Goal: Contribute content: Add original content to the website for others to see

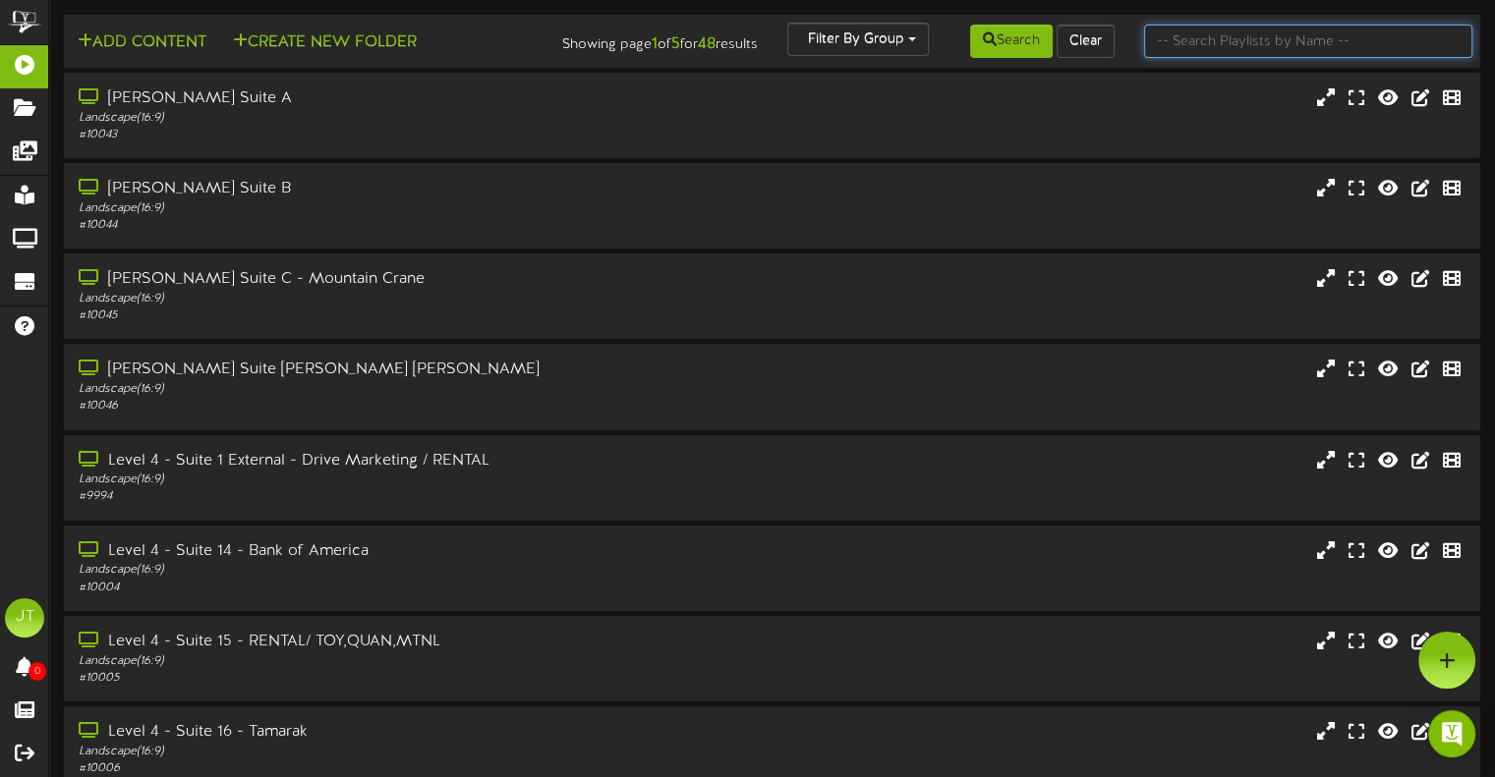
click at [1199, 42] on input "text" at bounding box center [1308, 41] width 328 height 33
type input "suite 46"
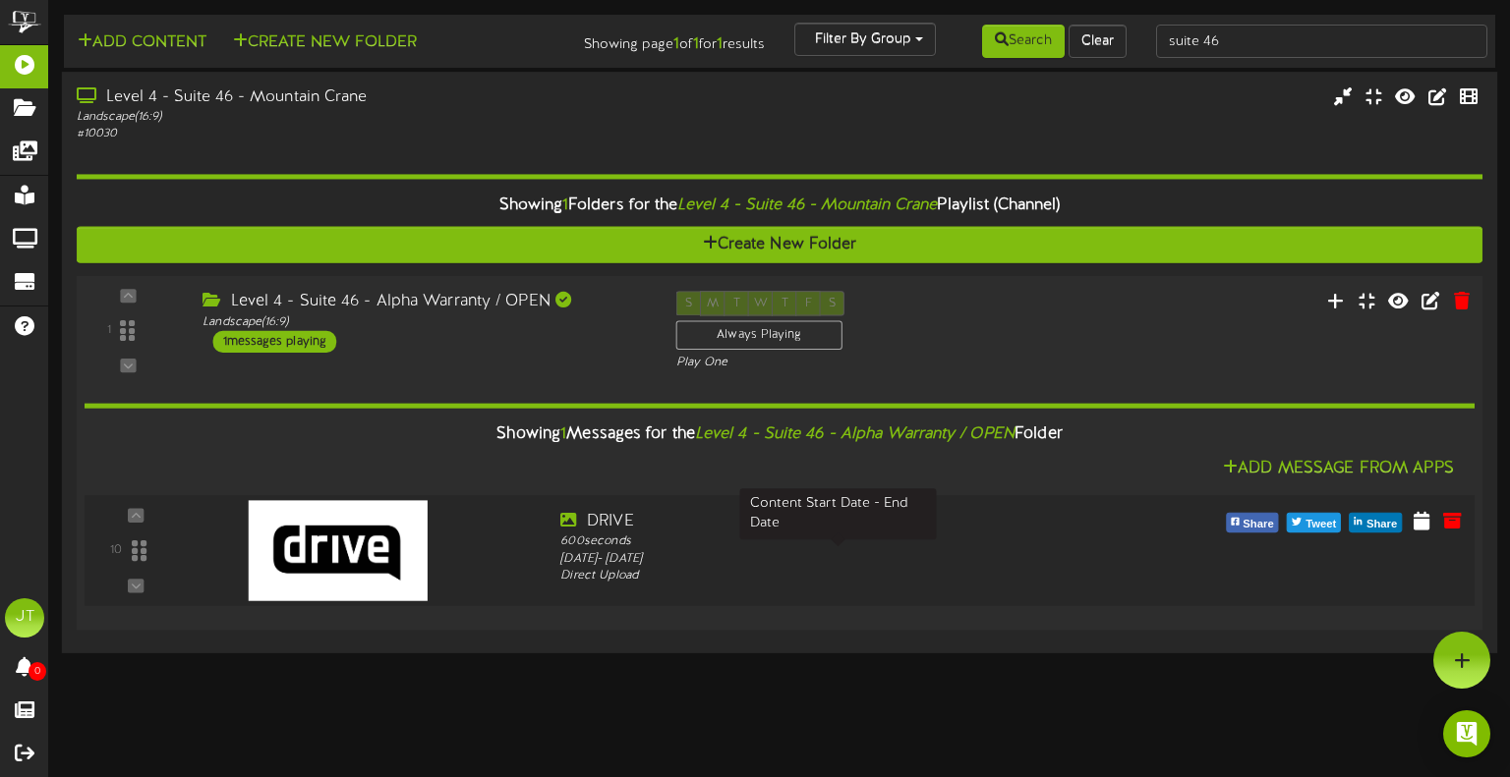
click at [644, 556] on div "[DATE] - [DATE]" at bounding box center [837, 559] width 554 height 18
click at [1428, 531] on icon at bounding box center [1421, 520] width 20 height 22
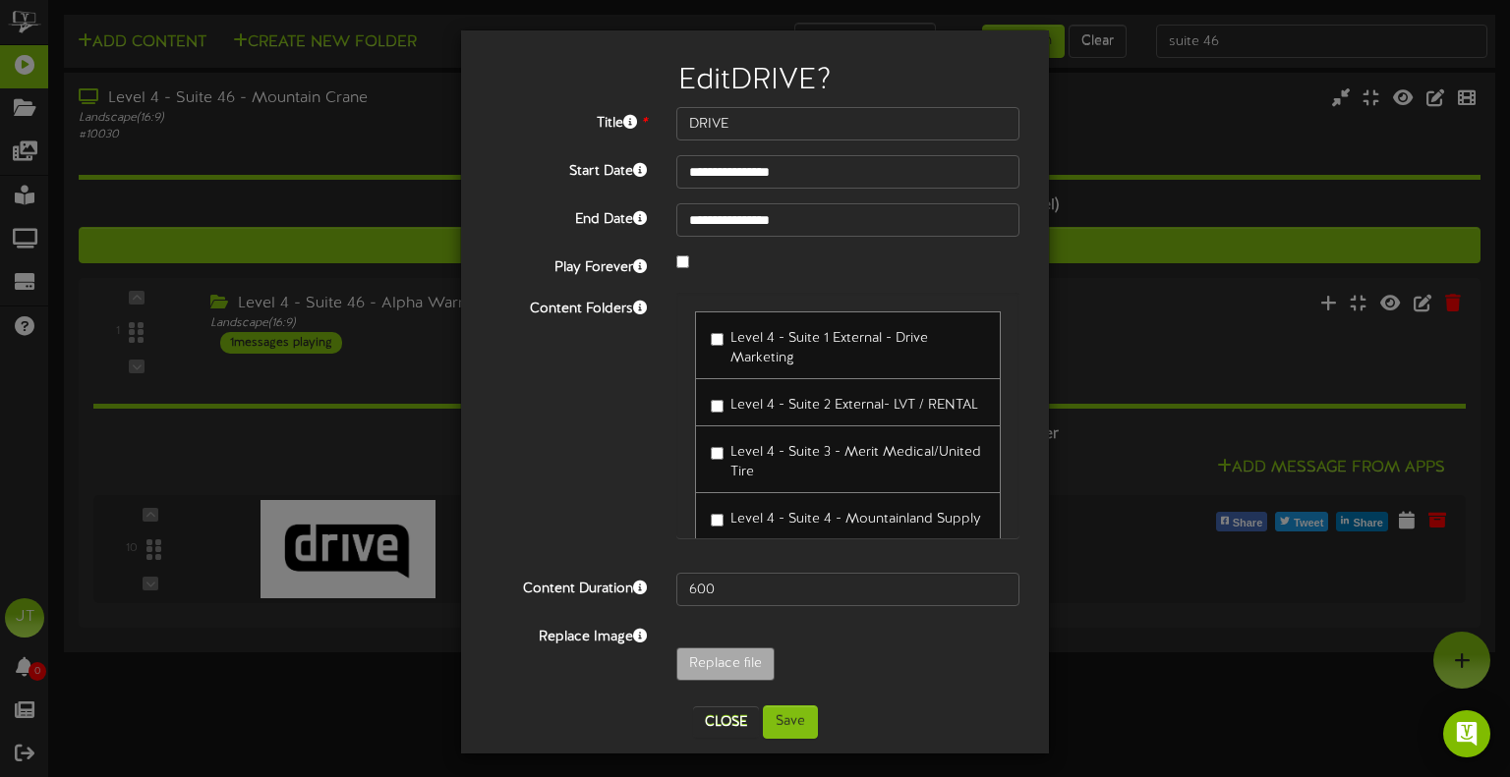
click at [307, 404] on div "**********" at bounding box center [755, 388] width 1510 height 777
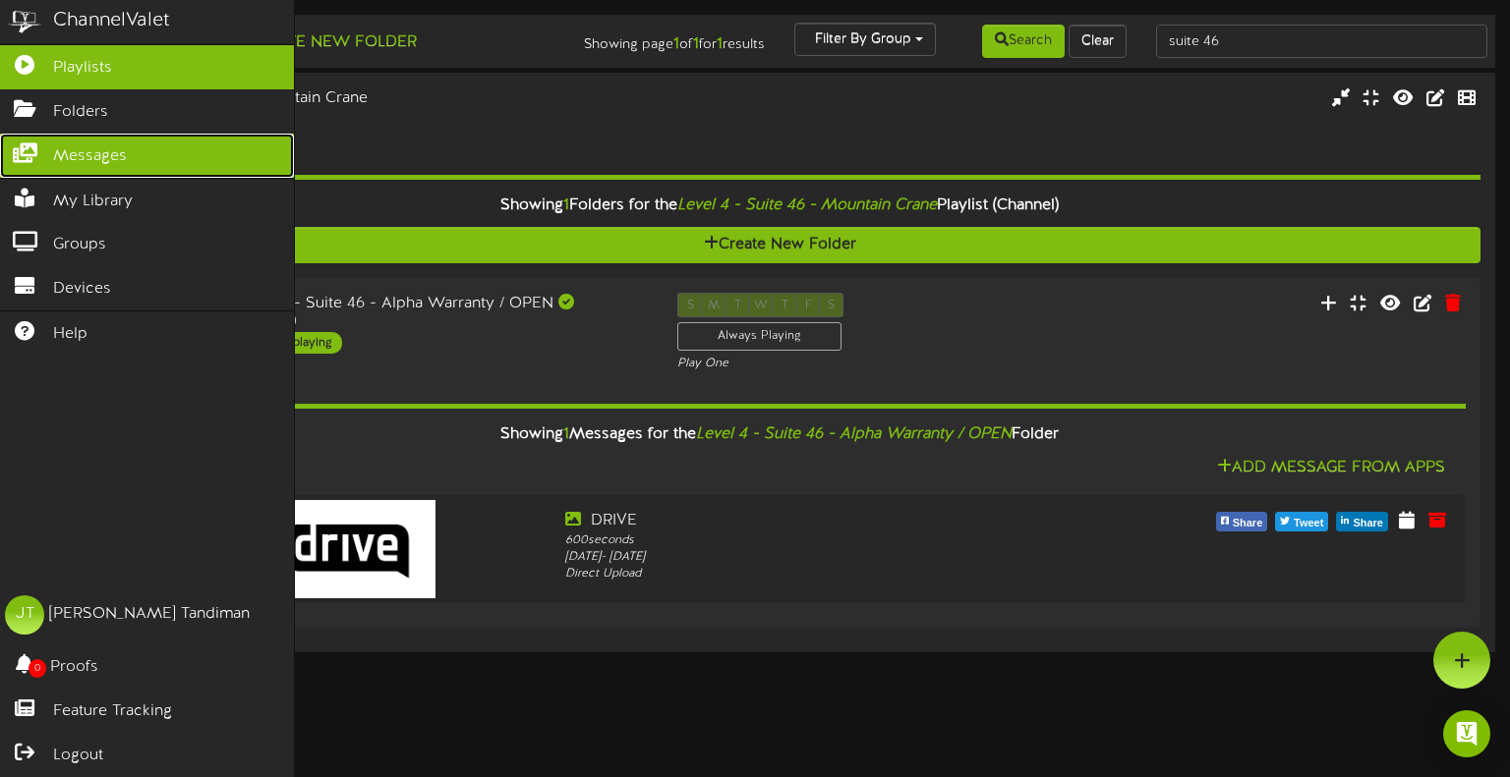
click at [22, 157] on icon at bounding box center [24, 151] width 49 height 15
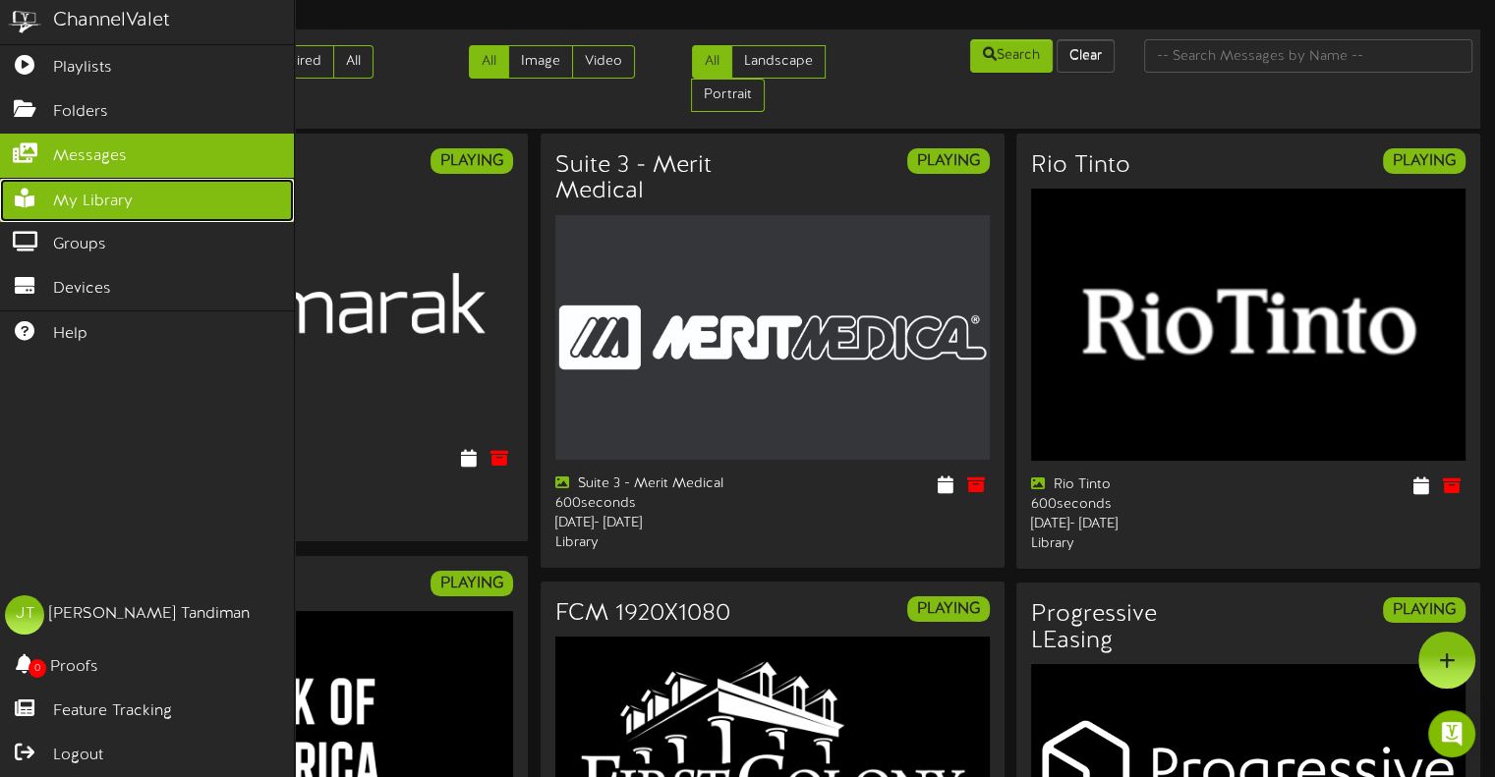
click at [24, 203] on icon at bounding box center [24, 196] width 49 height 15
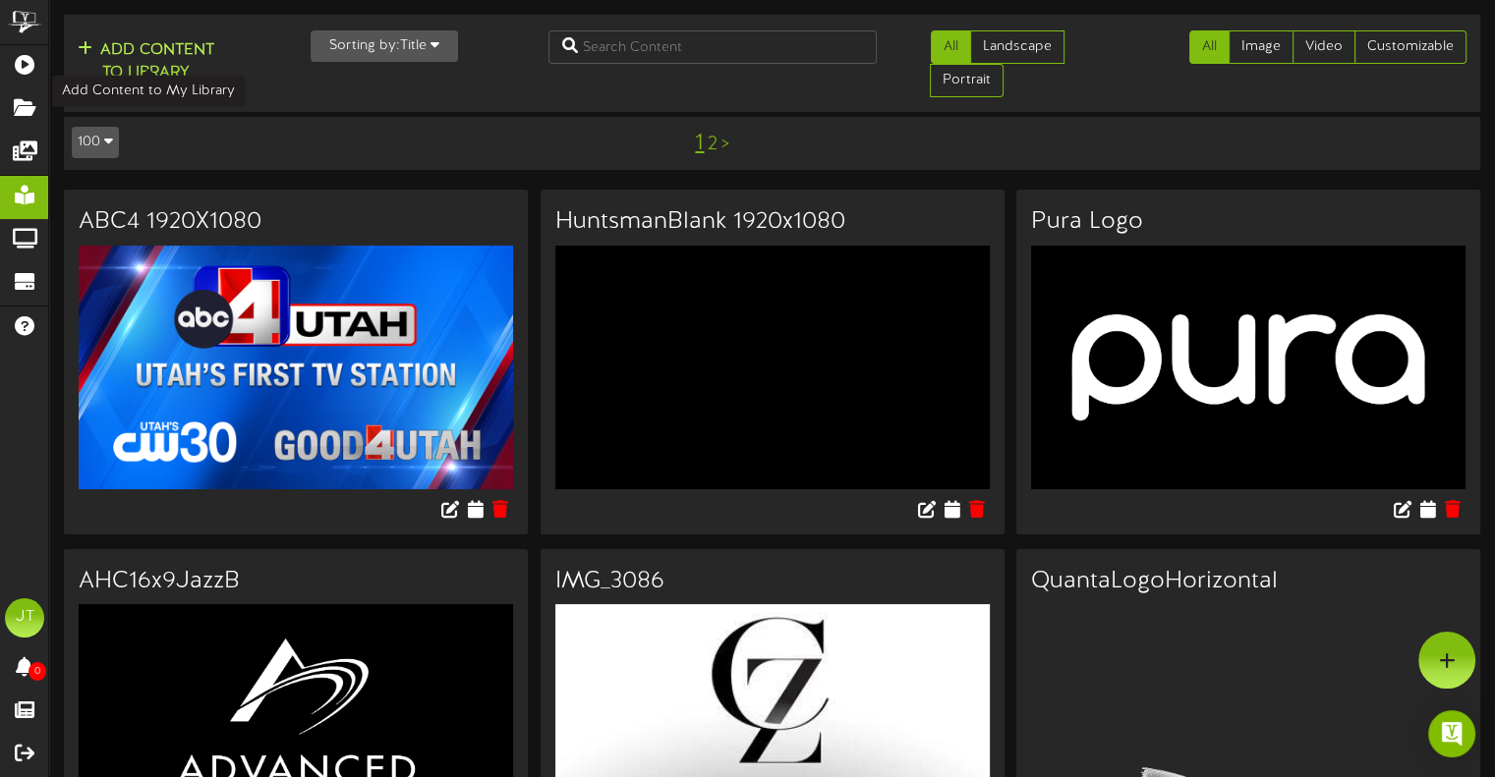
click at [171, 54] on button "Add Content to Library" at bounding box center [146, 61] width 148 height 47
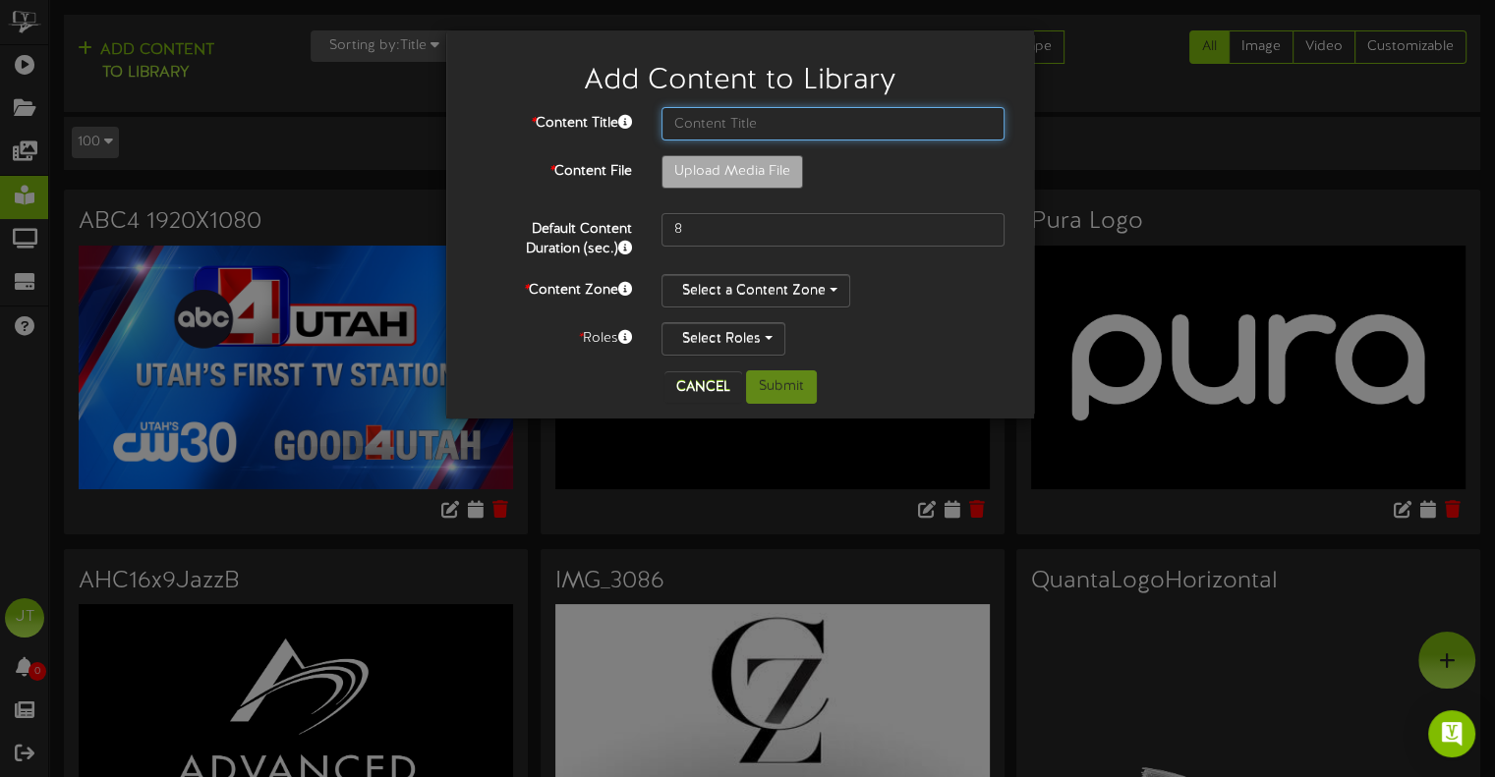
click at [723, 132] on input "text" at bounding box center [833, 123] width 343 height 33
type input "Drive Marketing"
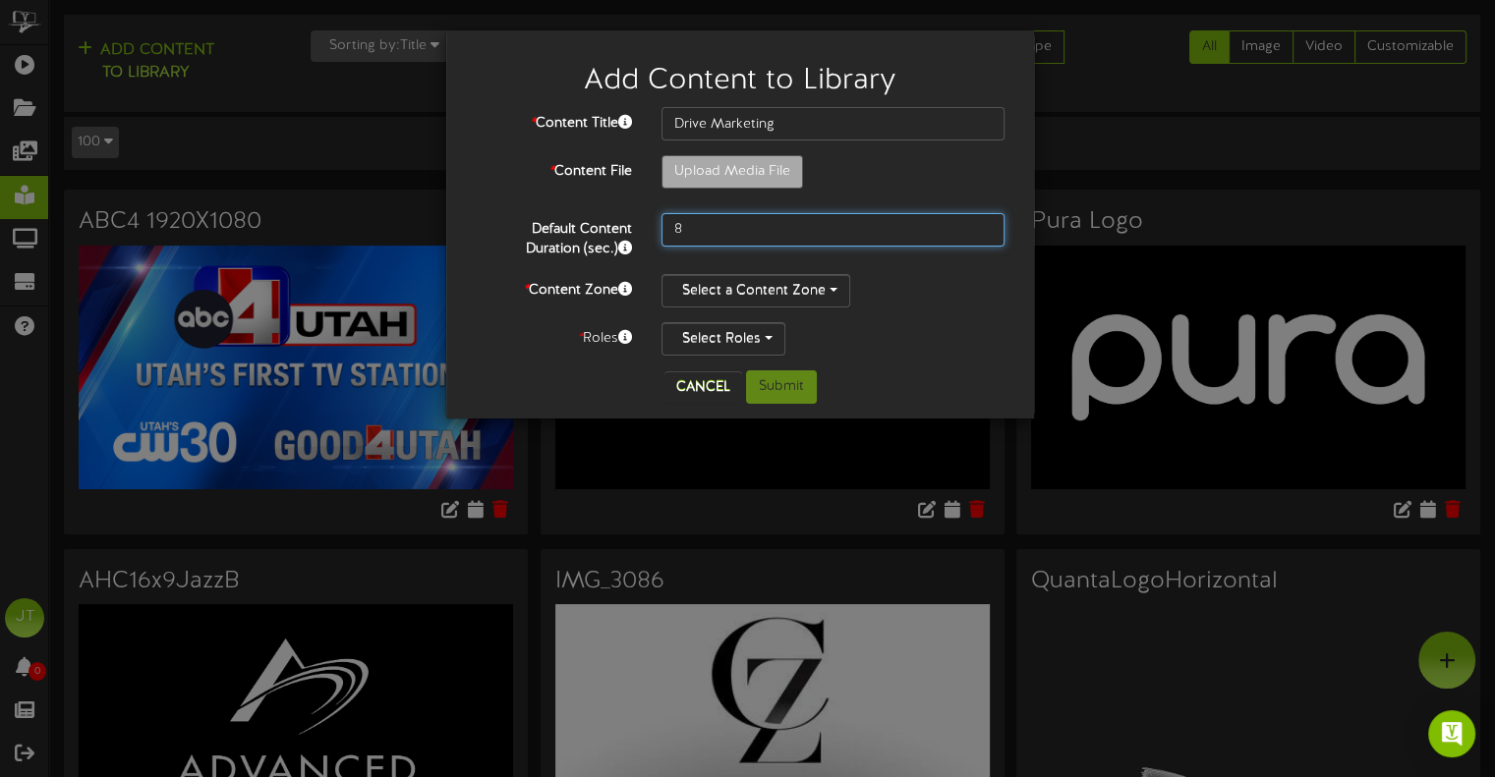
click at [726, 229] on input "8" at bounding box center [833, 229] width 343 height 33
type input "600"
type input "**********"
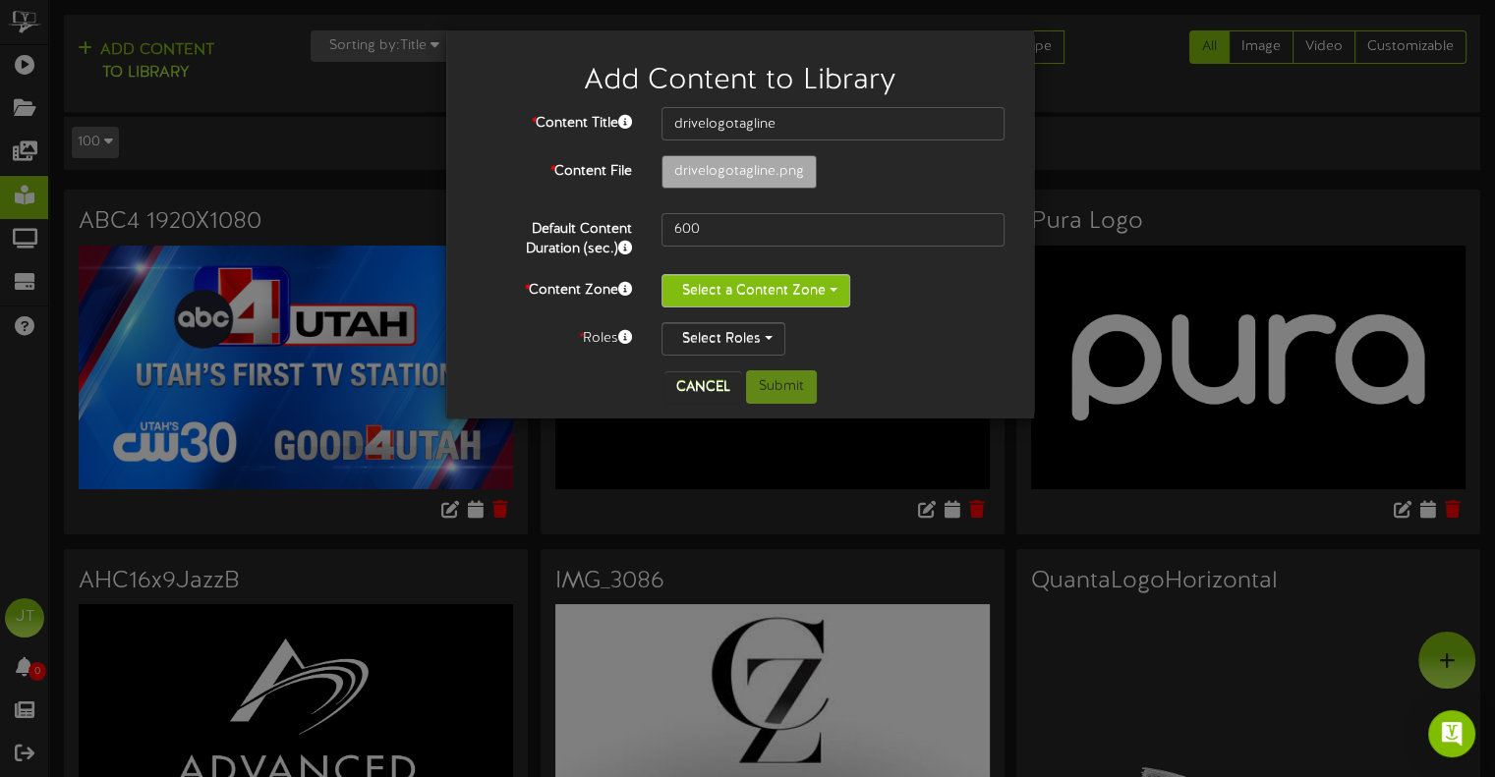
click at [759, 298] on button "Select a Content Zone" at bounding box center [756, 290] width 189 height 33
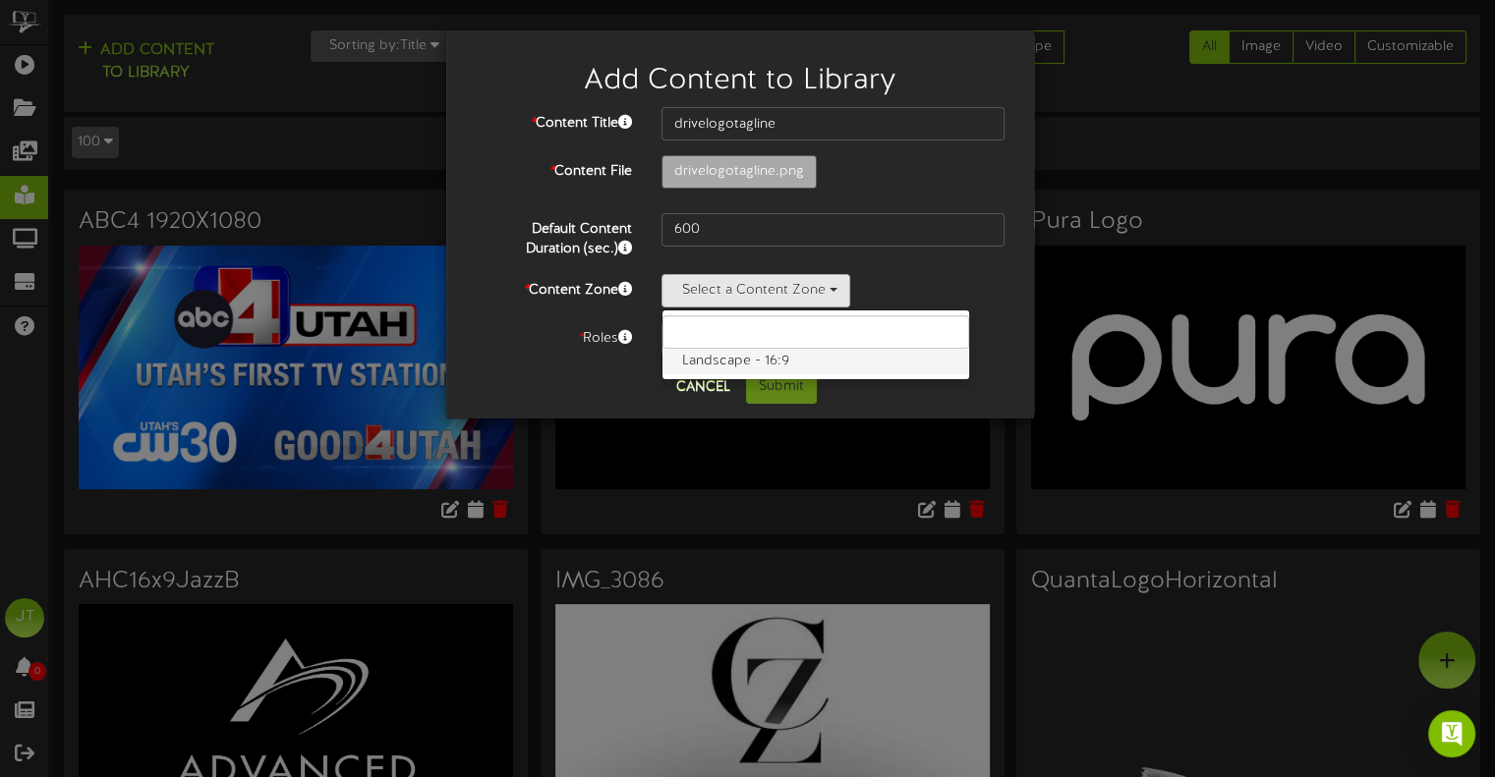
click at [782, 365] on label "Landscape - 16:9" at bounding box center [815, 362] width 307 height 26
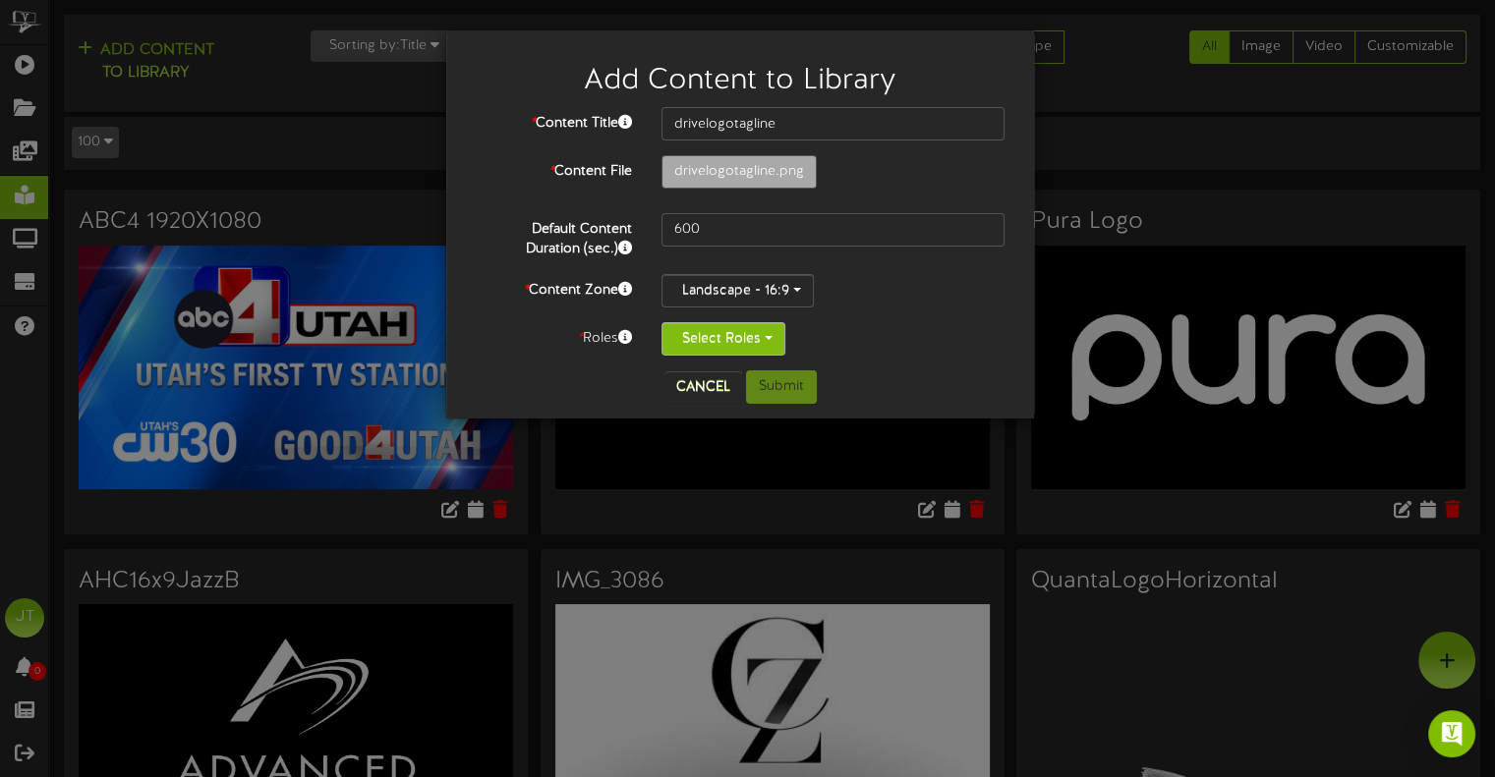
click at [758, 334] on button "Select Roles" at bounding box center [724, 338] width 124 height 33
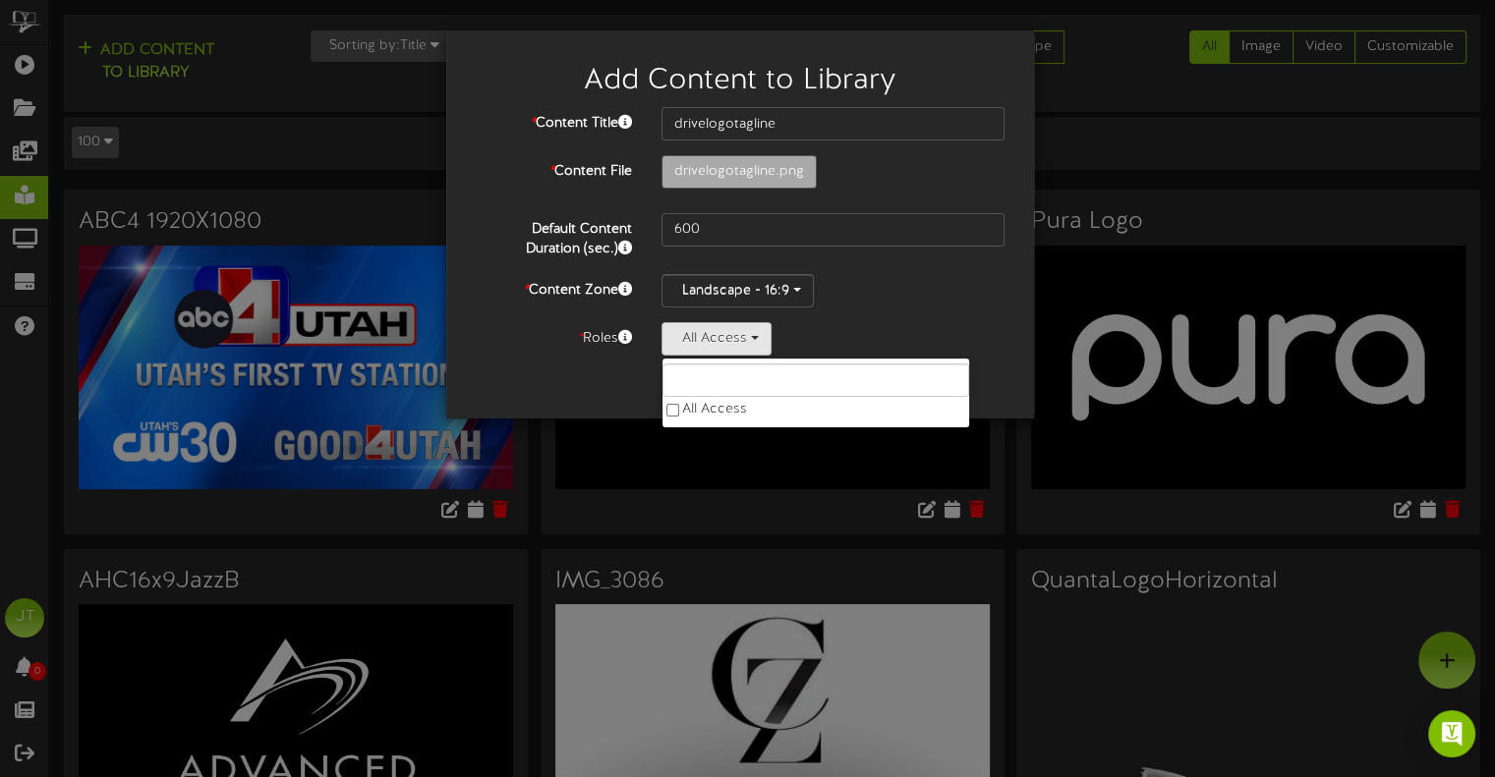
click at [882, 314] on div "* Content Title drivelogotagline * Content File drivelogotagline.png 600 *" at bounding box center [740, 231] width 529 height 249
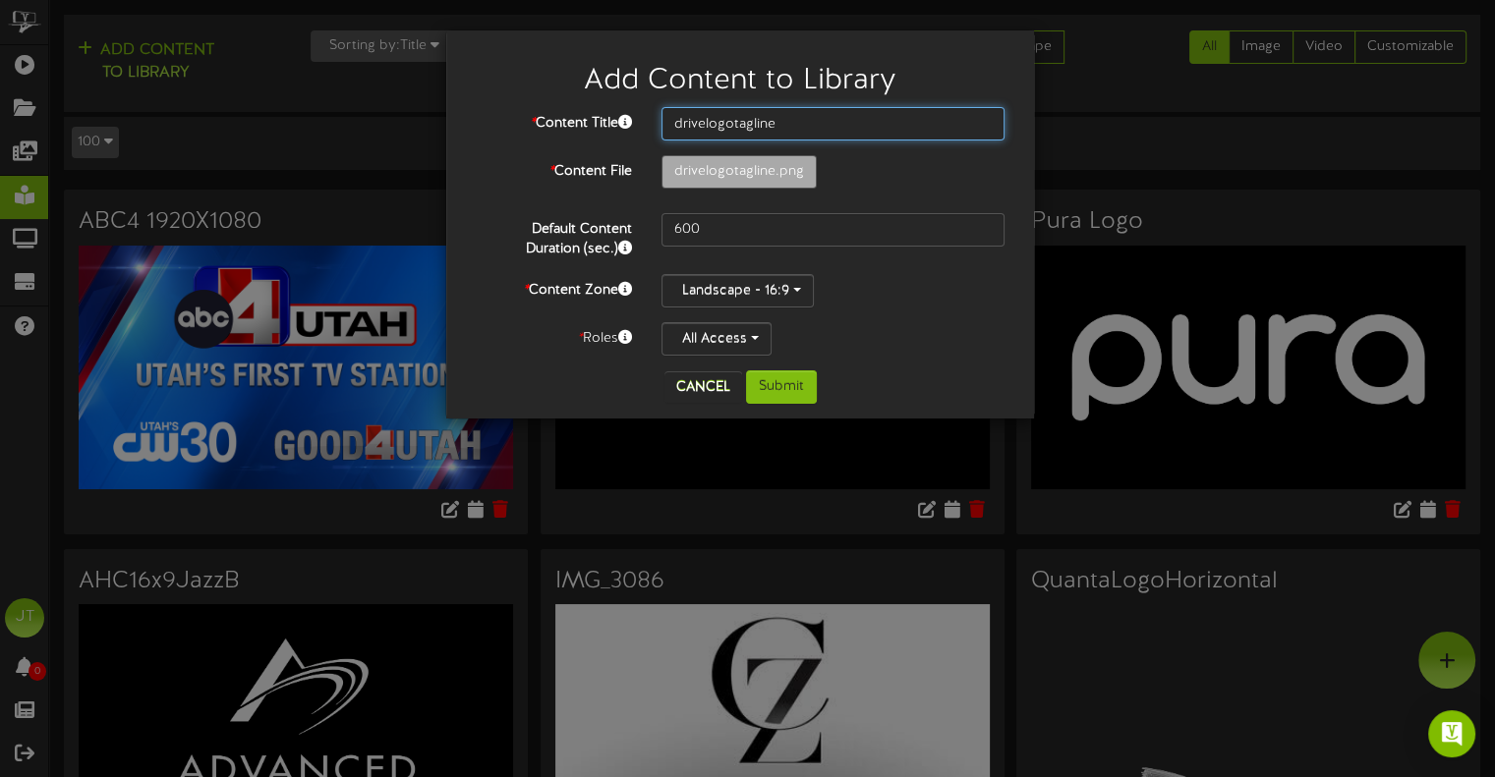
drag, startPoint x: 789, startPoint y: 124, endPoint x: 535, endPoint y: 113, distance: 254.8
click at [535, 113] on div "* Content Title drivelogotagline" at bounding box center [740, 123] width 558 height 33
type input "Drive Logo + Tagline"
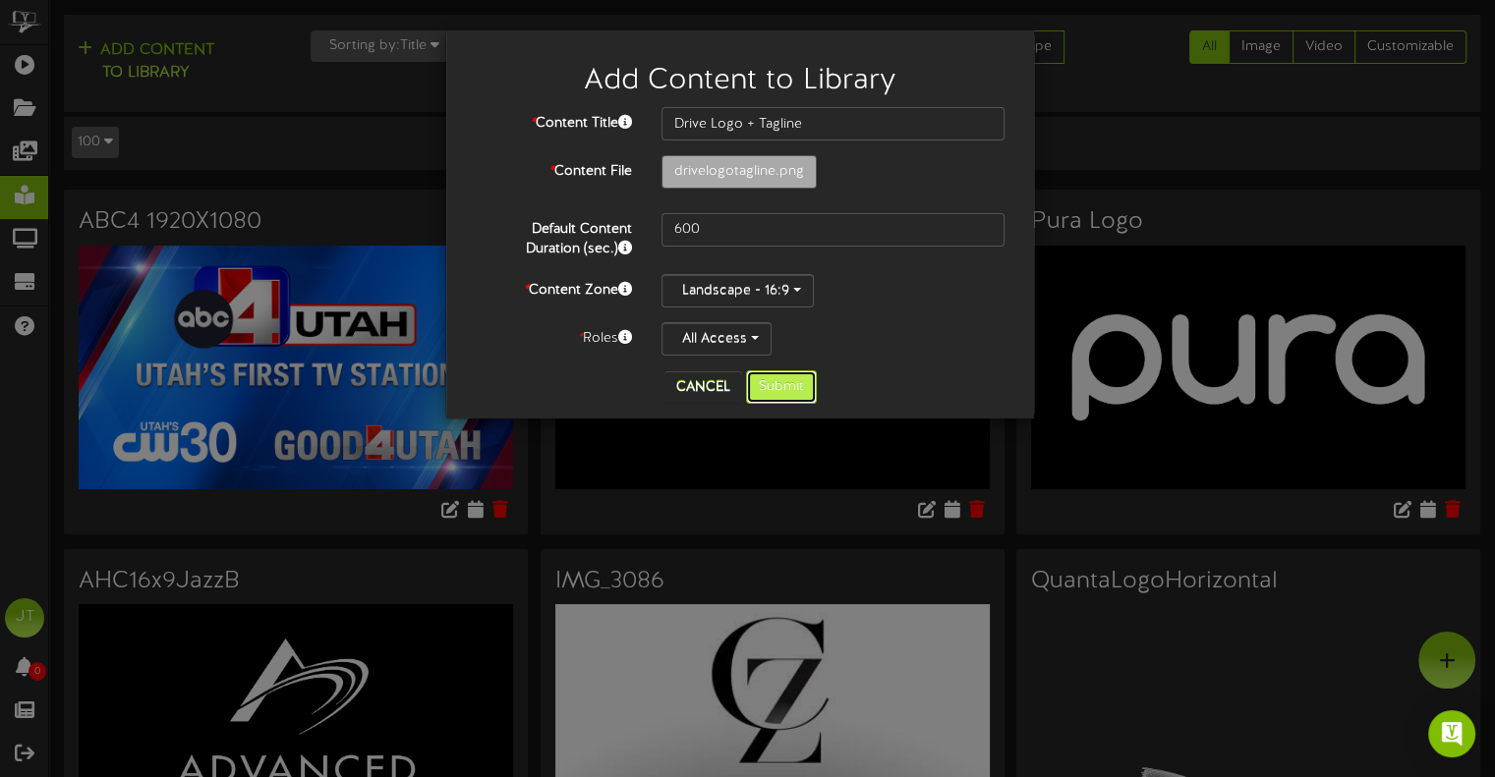
click at [794, 383] on button "Submit" at bounding box center [781, 387] width 71 height 33
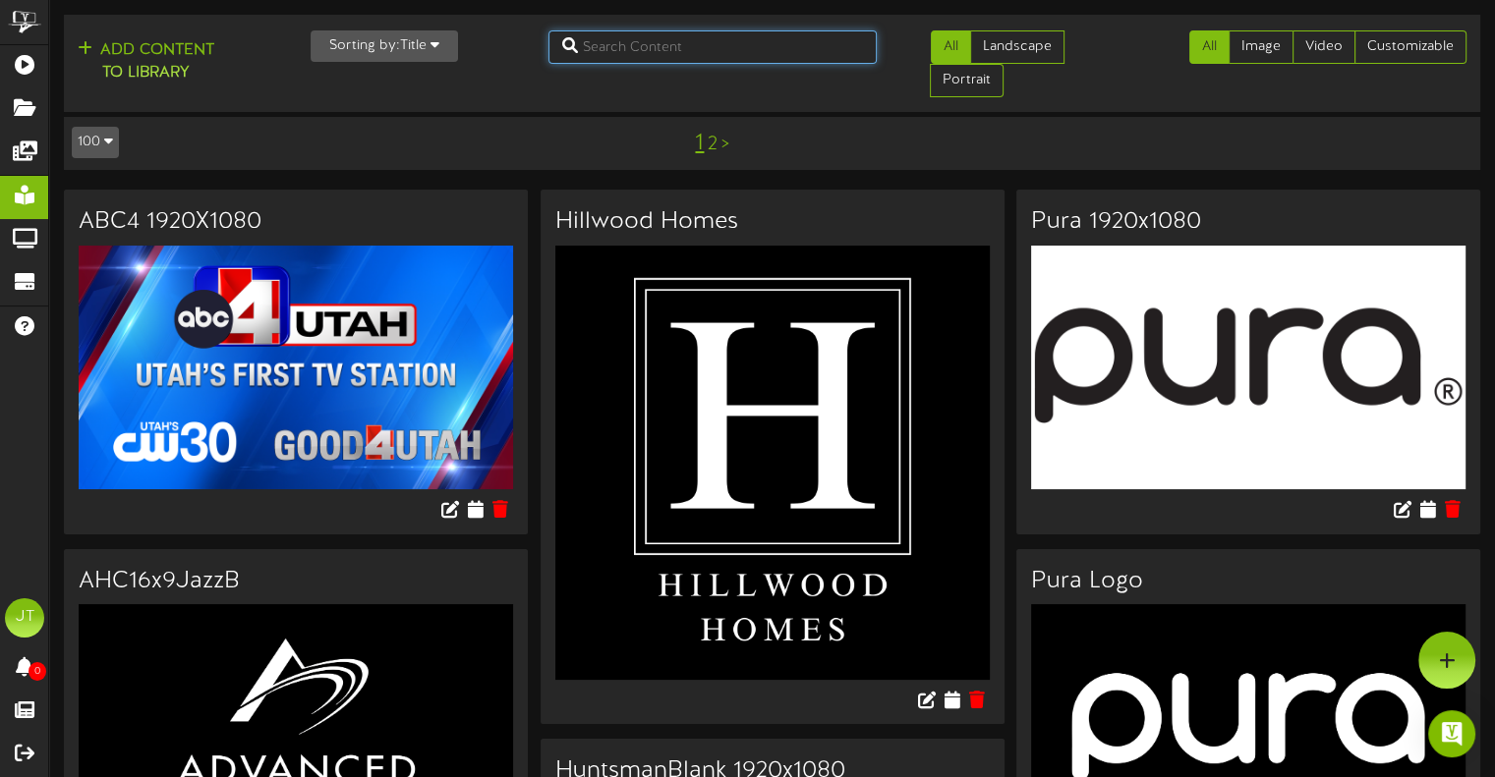
click at [725, 54] on input "text" at bounding box center [712, 46] width 328 height 33
type input "drive logo"
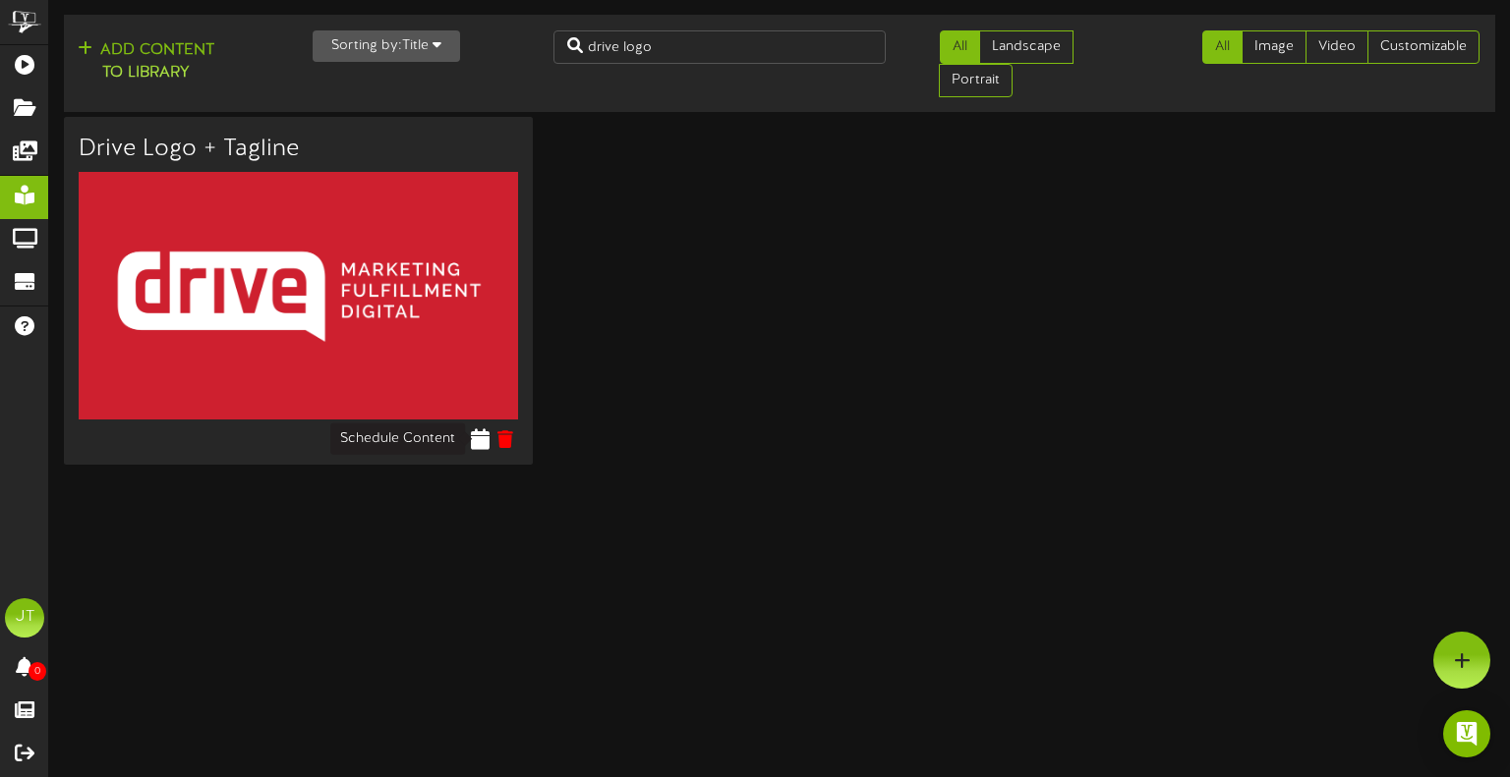
click at [480, 440] on icon at bounding box center [480, 439] width 19 height 22
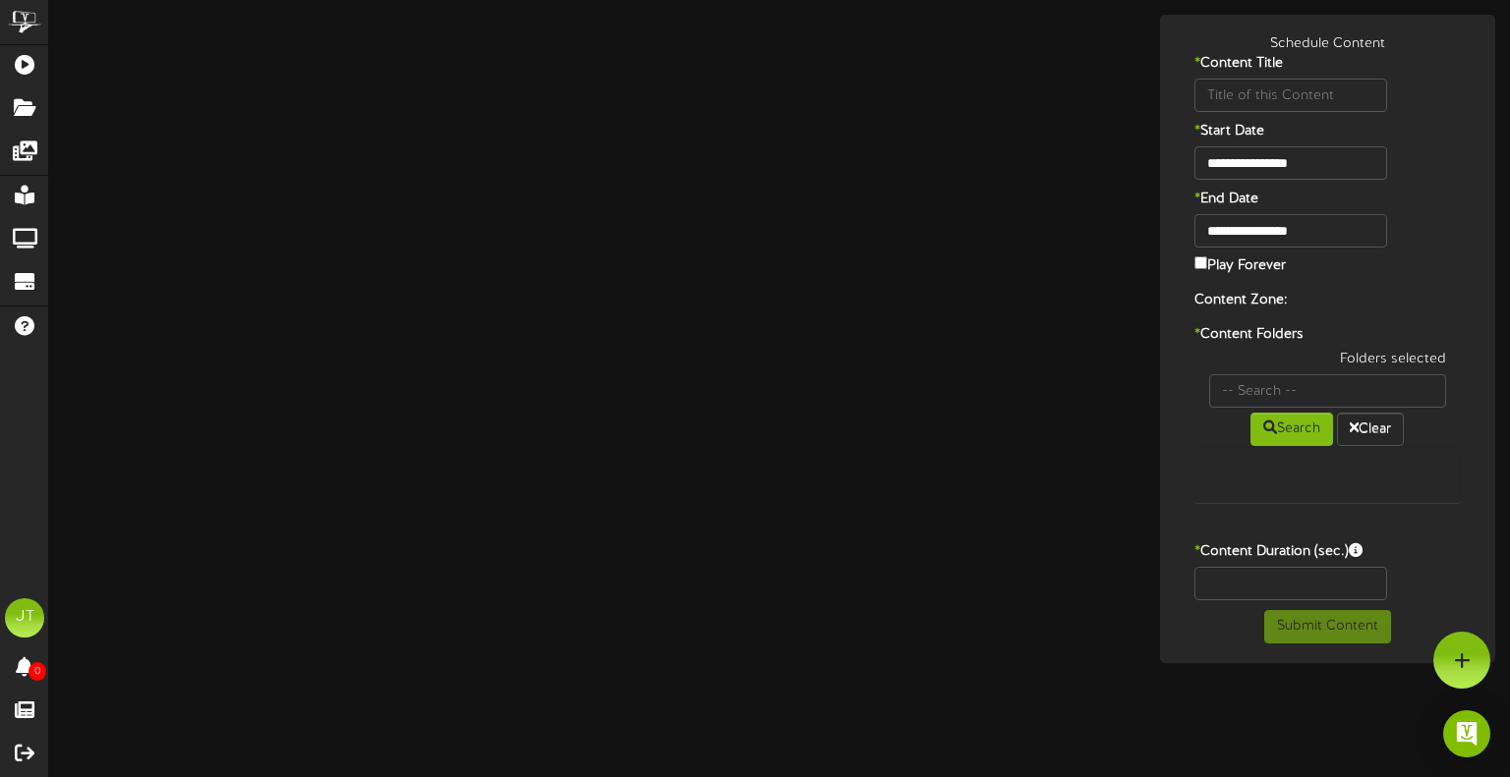
type input "Drive Logo + Tagline"
type input "8"
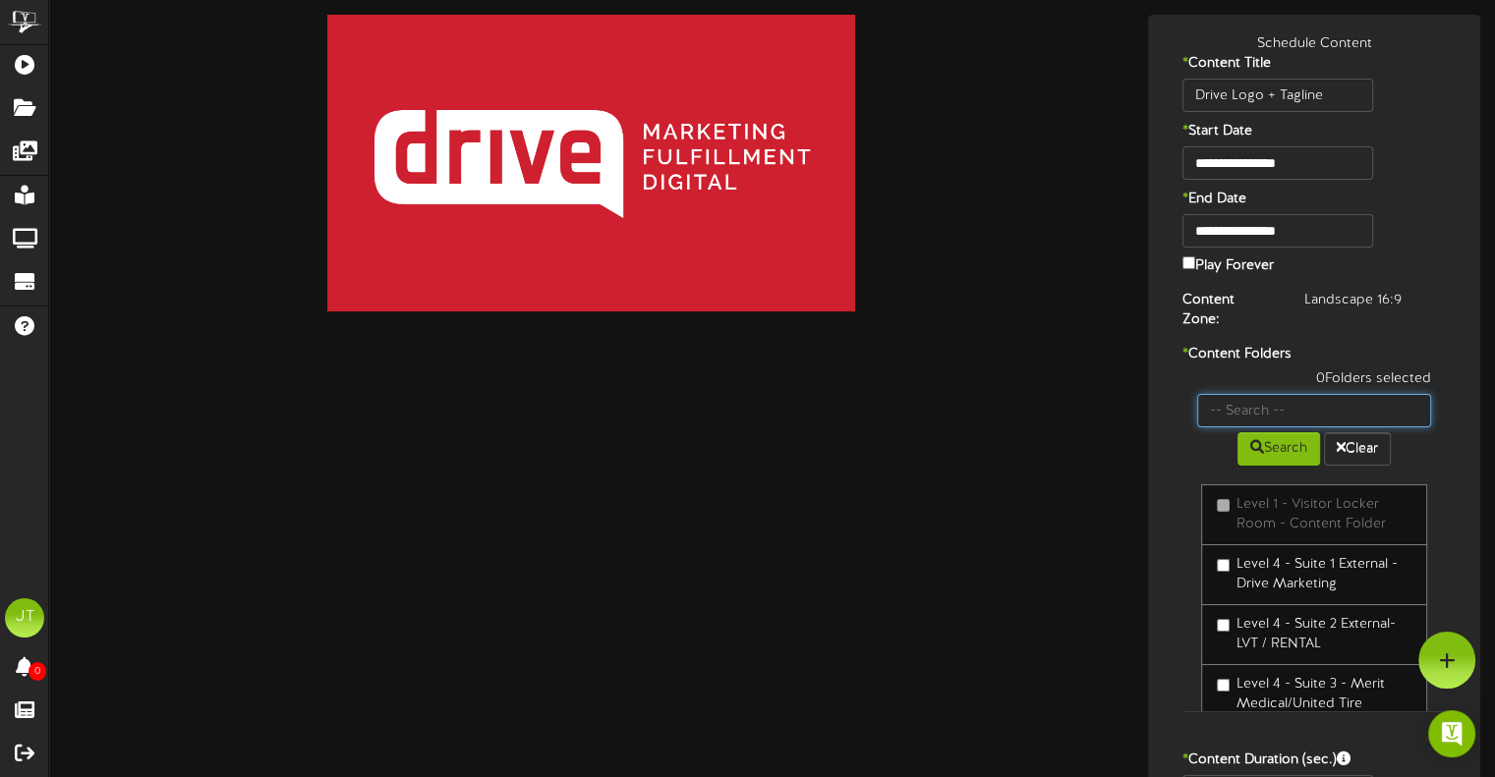
click at [1254, 394] on input "text" at bounding box center [1314, 410] width 234 height 33
type input "l"
click at [1261, 439] on button "Search" at bounding box center [1279, 448] width 83 height 33
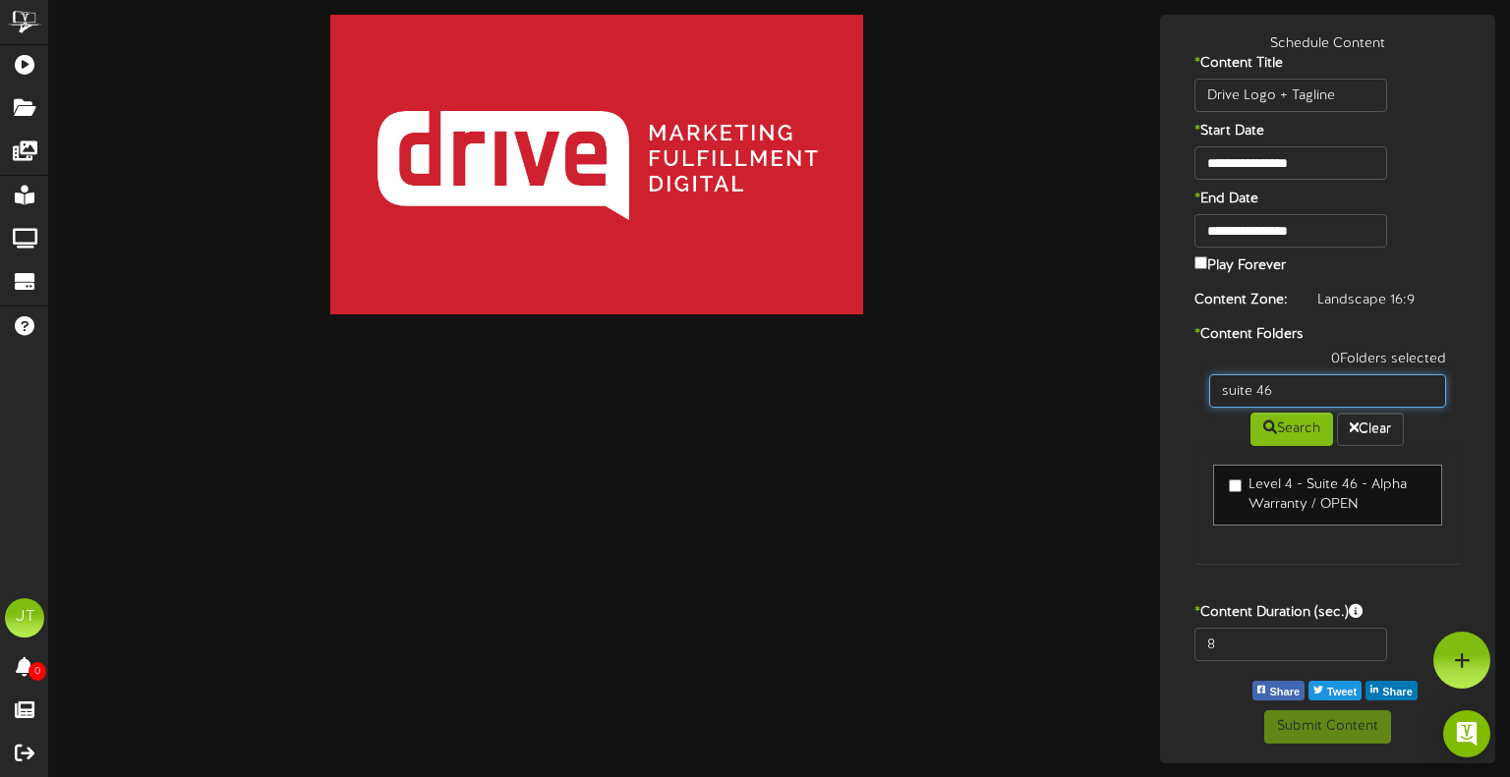
click at [1274, 380] on input "suite 46" at bounding box center [1328, 390] width 238 height 33
type input "suite"
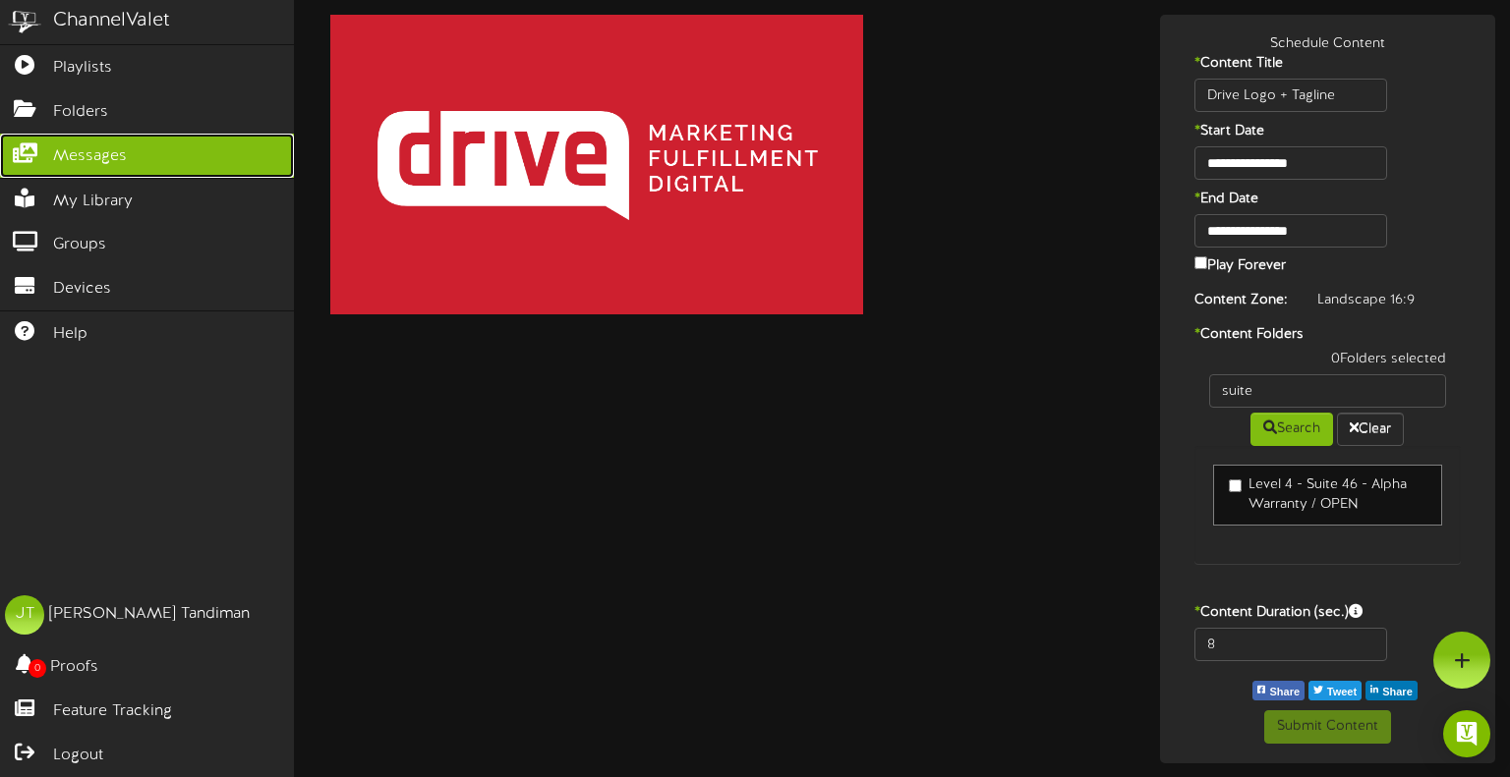
click at [71, 168] on link "Messages" at bounding box center [147, 156] width 294 height 44
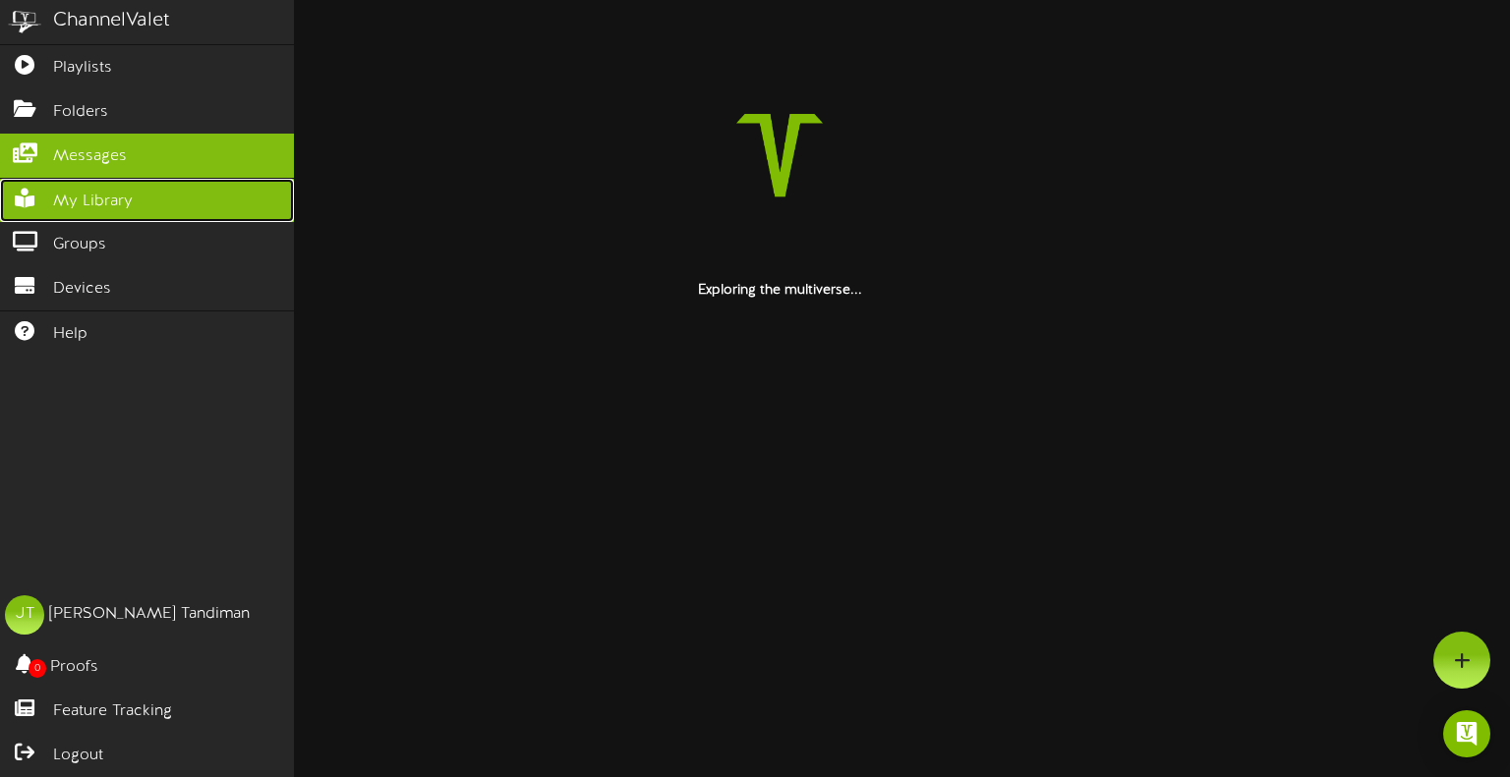
click at [79, 191] on span "My Library" at bounding box center [93, 202] width 80 height 23
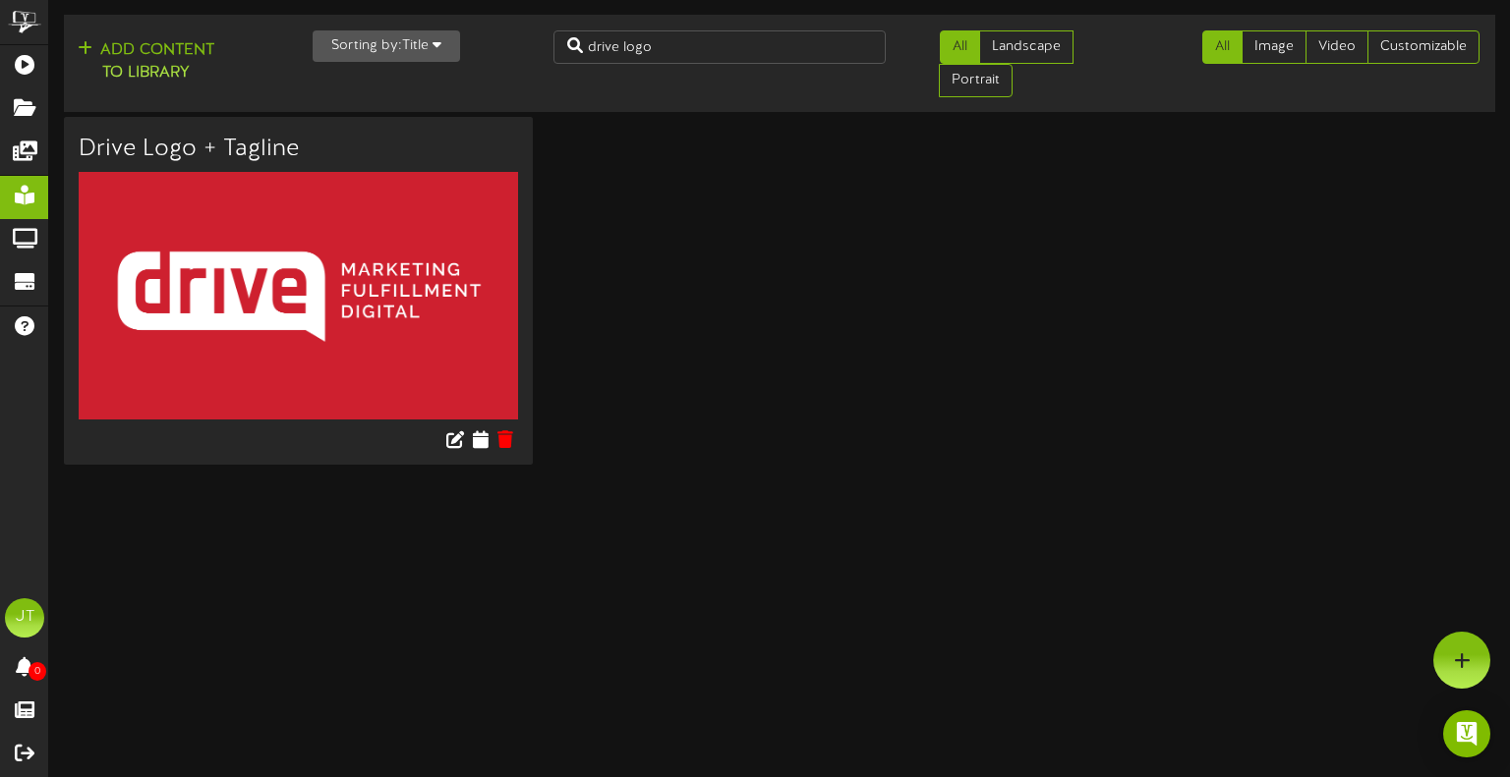
click at [420, 374] on img at bounding box center [298, 295] width 439 height 247
click at [470, 450] on button at bounding box center [454, 442] width 33 height 30
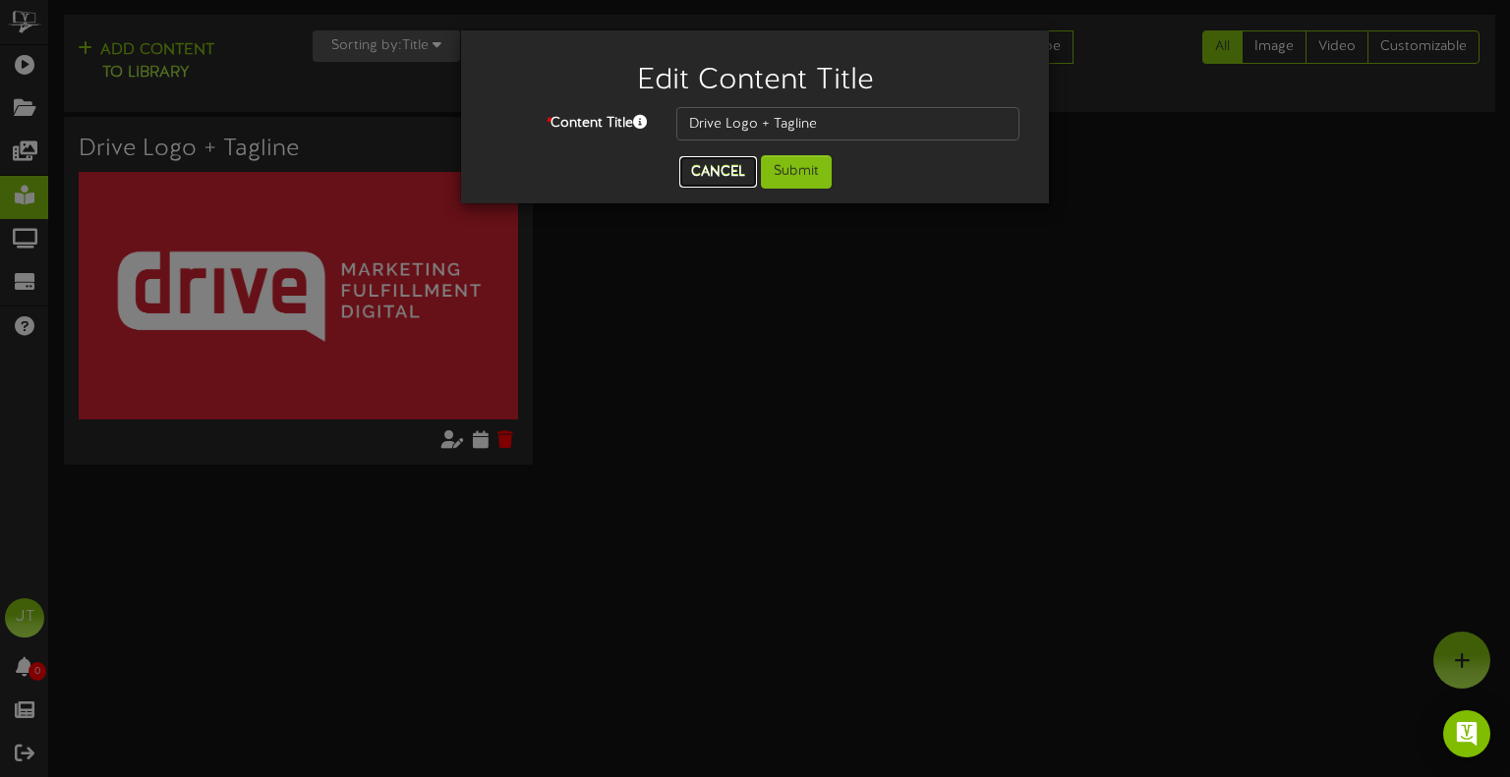
click at [734, 172] on button "Cancel" at bounding box center [718, 171] width 78 height 31
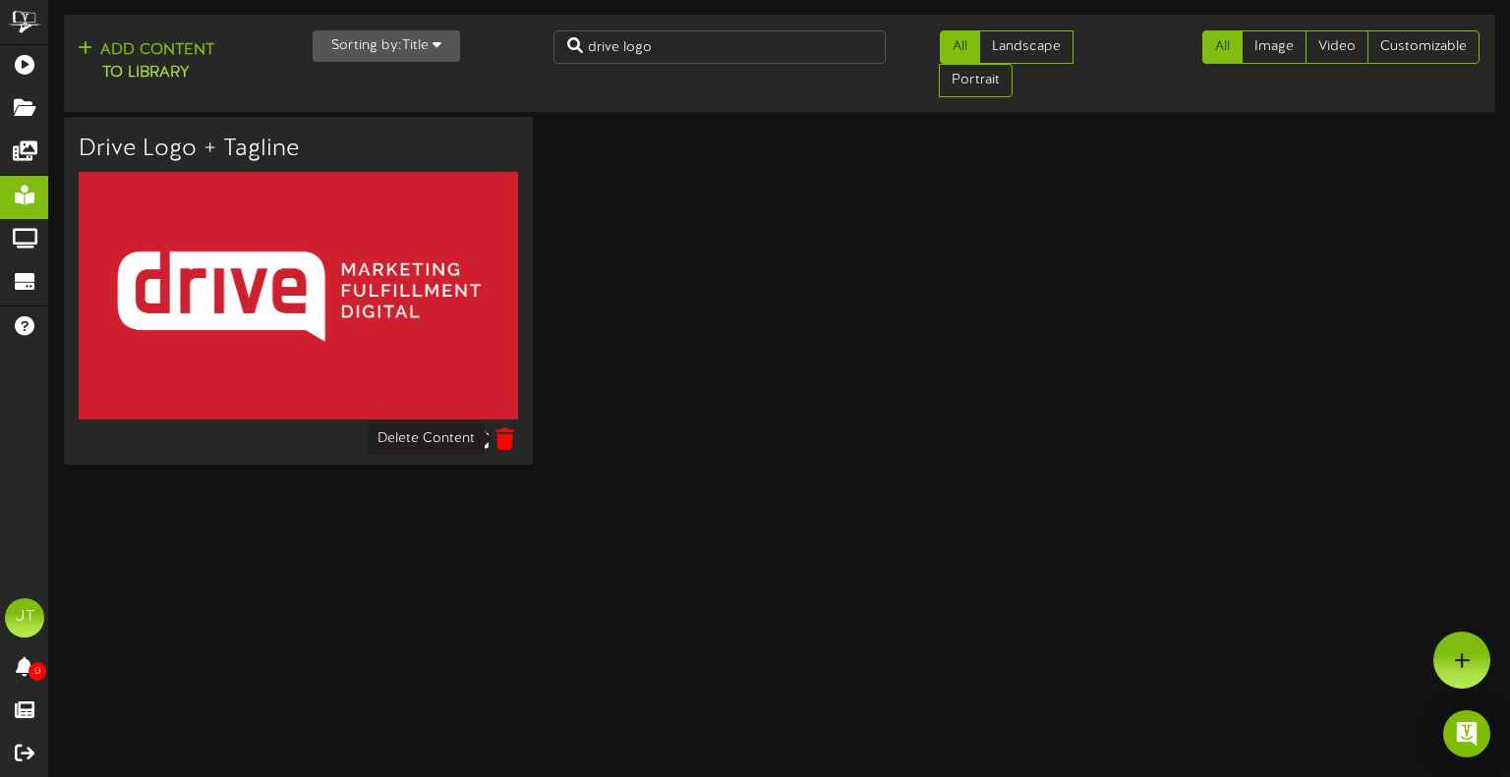
click at [513, 434] on icon at bounding box center [504, 439] width 19 height 22
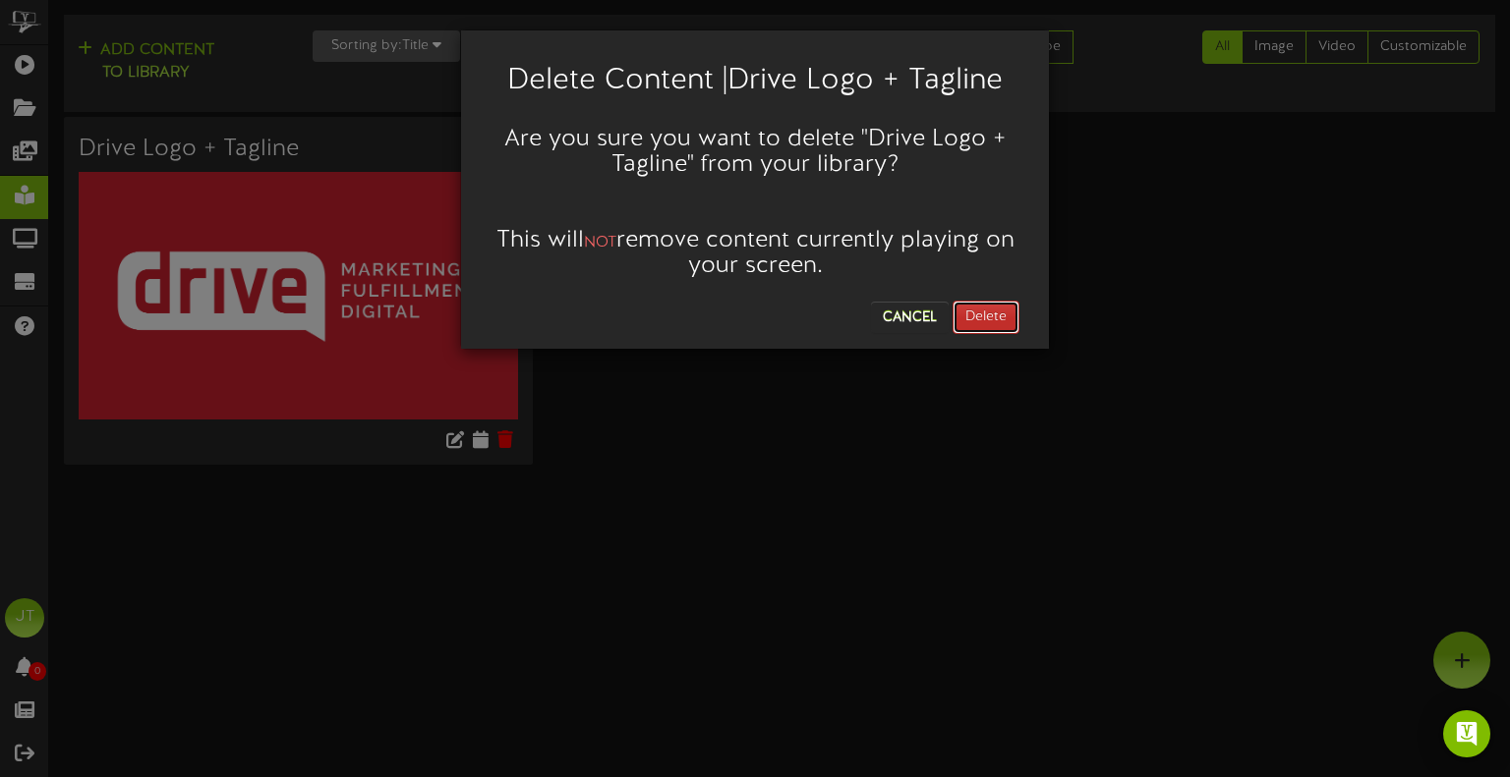
click at [990, 313] on button "Delete" at bounding box center [985, 317] width 67 height 33
